Goal: Check status: Check status

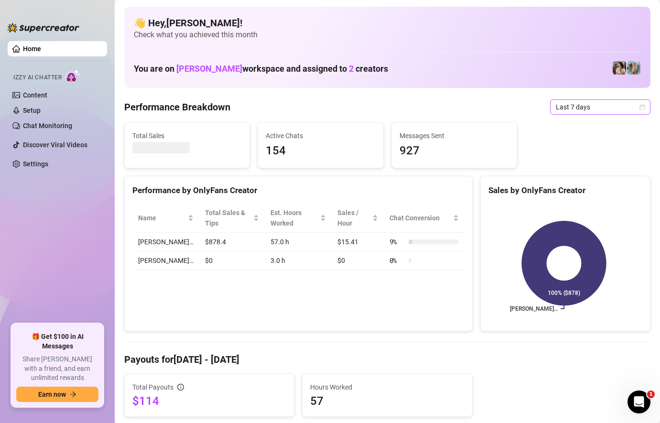
click at [564, 102] on span "Last 7 days" at bounding box center [599, 107] width 89 height 14
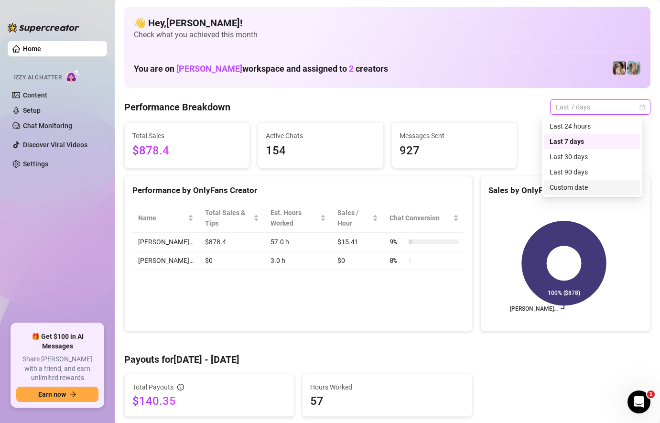
click at [573, 181] on div "Custom date" at bounding box center [592, 187] width 96 height 15
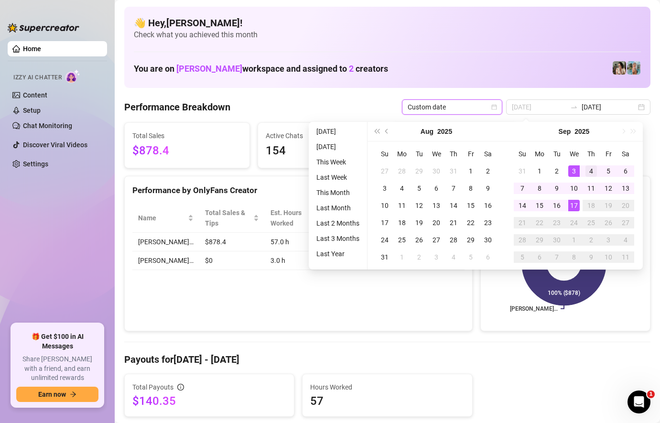
type input "[DATE]"
click at [587, 171] on div "4" at bounding box center [590, 170] width 11 height 11
type input "[DATE]"
click at [576, 207] on div "17" at bounding box center [573, 205] width 11 height 11
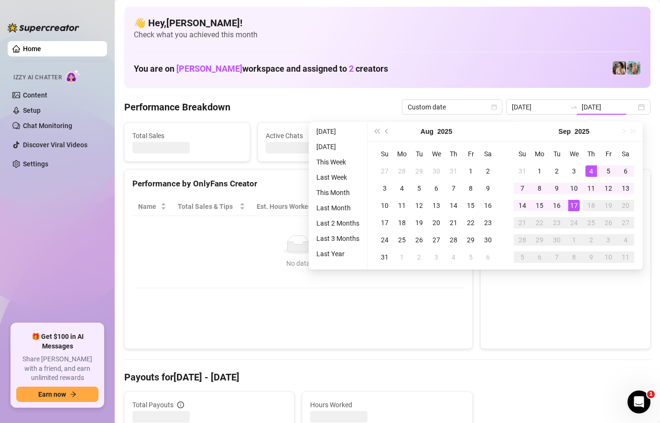
type input "[DATE]"
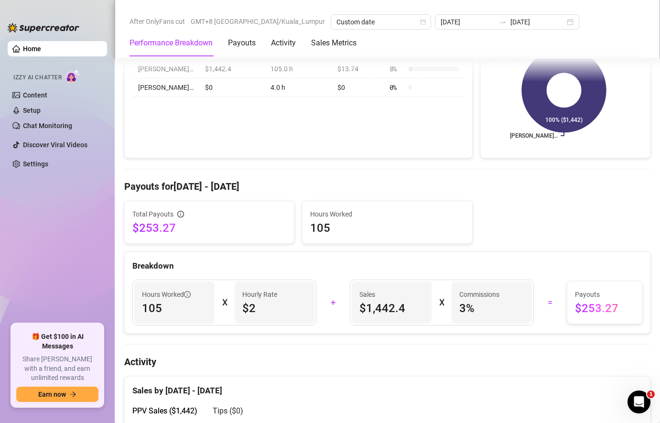
scroll to position [191, 0]
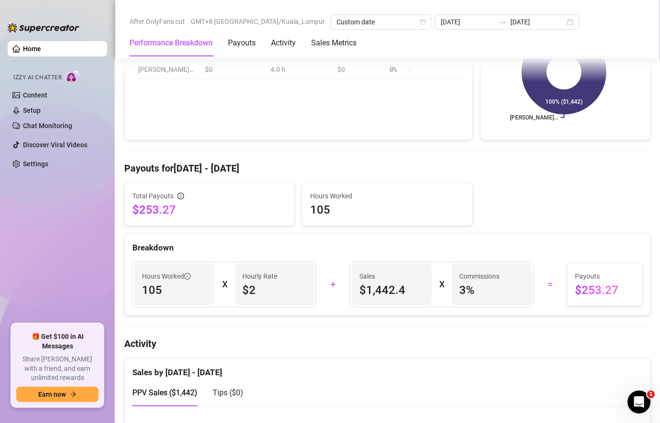
click at [516, 339] on h4 "Activity" at bounding box center [387, 343] width 526 height 13
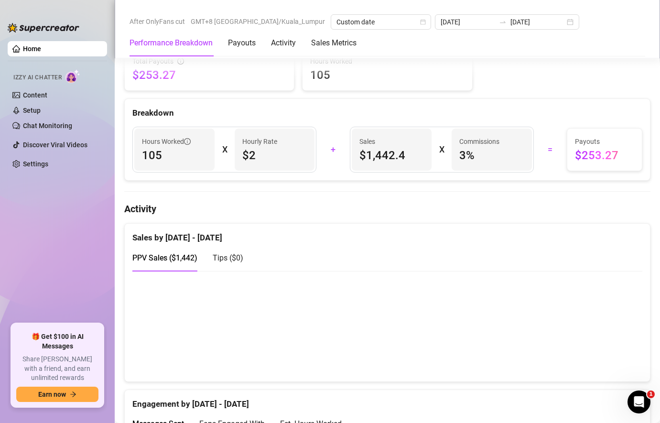
scroll to position [382, 0]
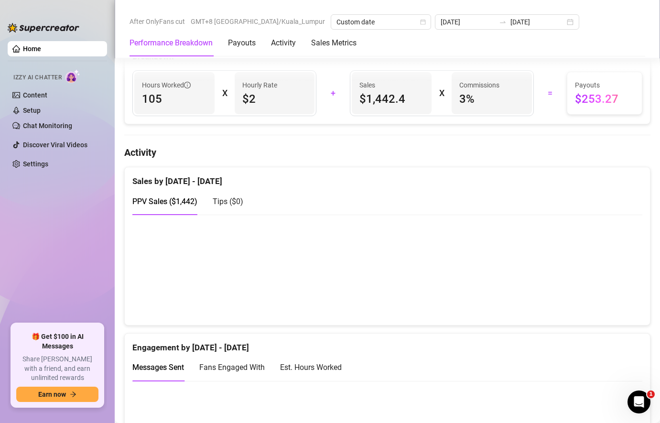
click at [494, 377] on div "Messages Sent Fans Engaged With Est. Hours Worked" at bounding box center [387, 366] width 510 height 27
click at [480, 302] on canvas at bounding box center [382, 270] width 501 height 96
click at [589, 231] on canvas at bounding box center [382, 270] width 501 height 96
